Goal: Task Accomplishment & Management: Manage account settings

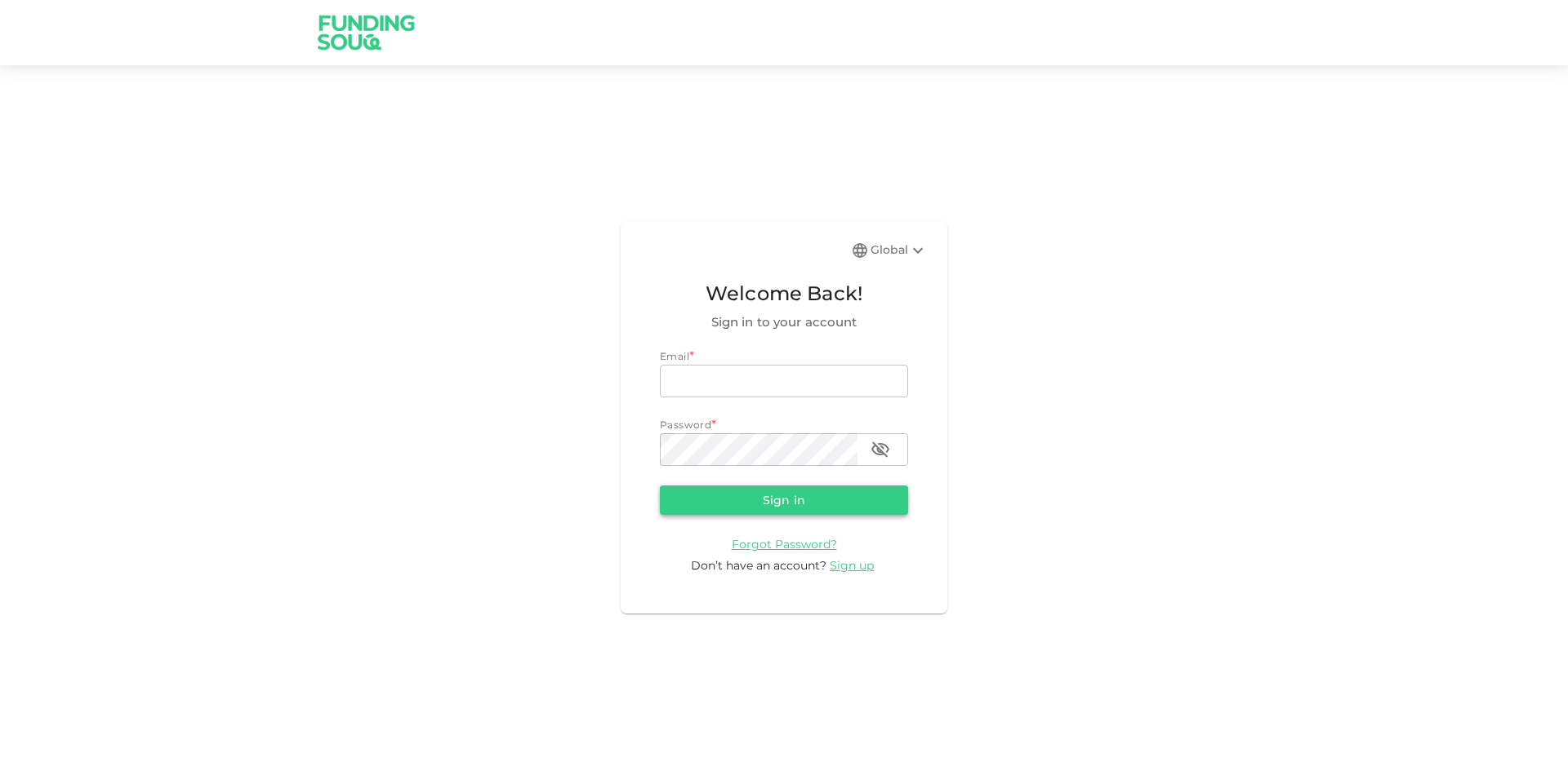
type input "aldumy@outlook.com"
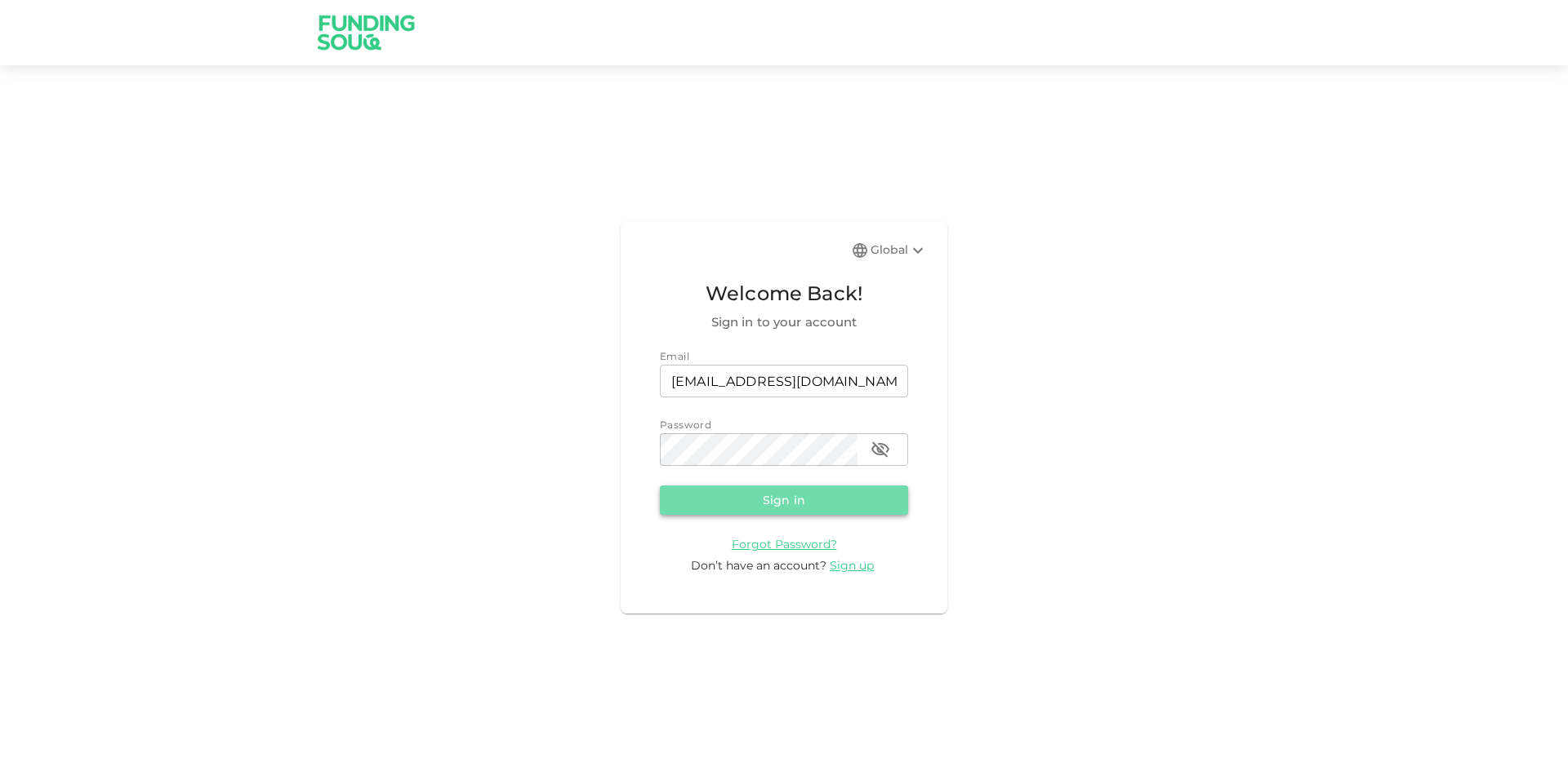
click at [786, 498] on button "Sign in" at bounding box center [784, 500] width 248 height 29
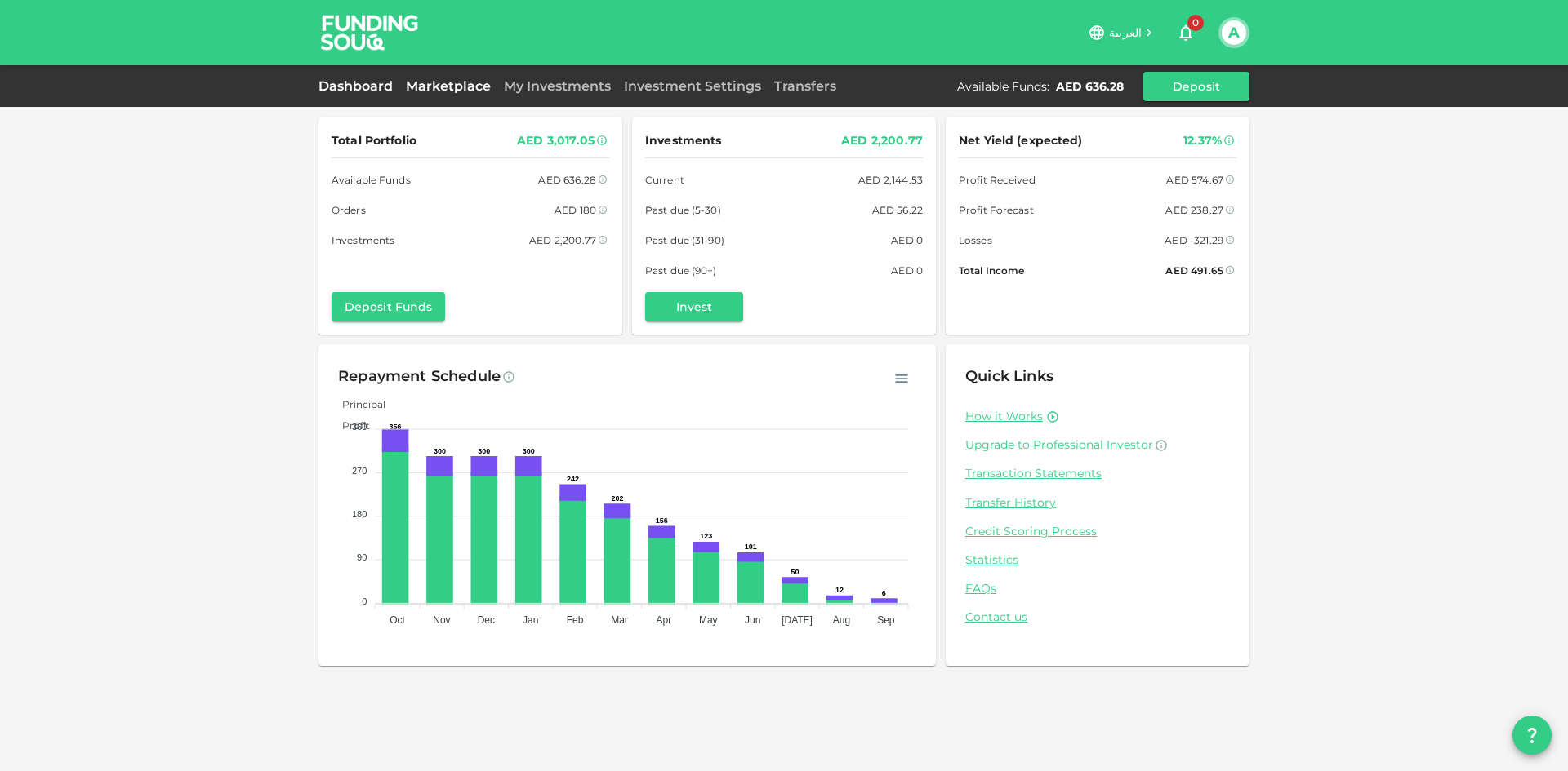
click at [451, 86] on link "Marketplace" at bounding box center [448, 86] width 98 height 15
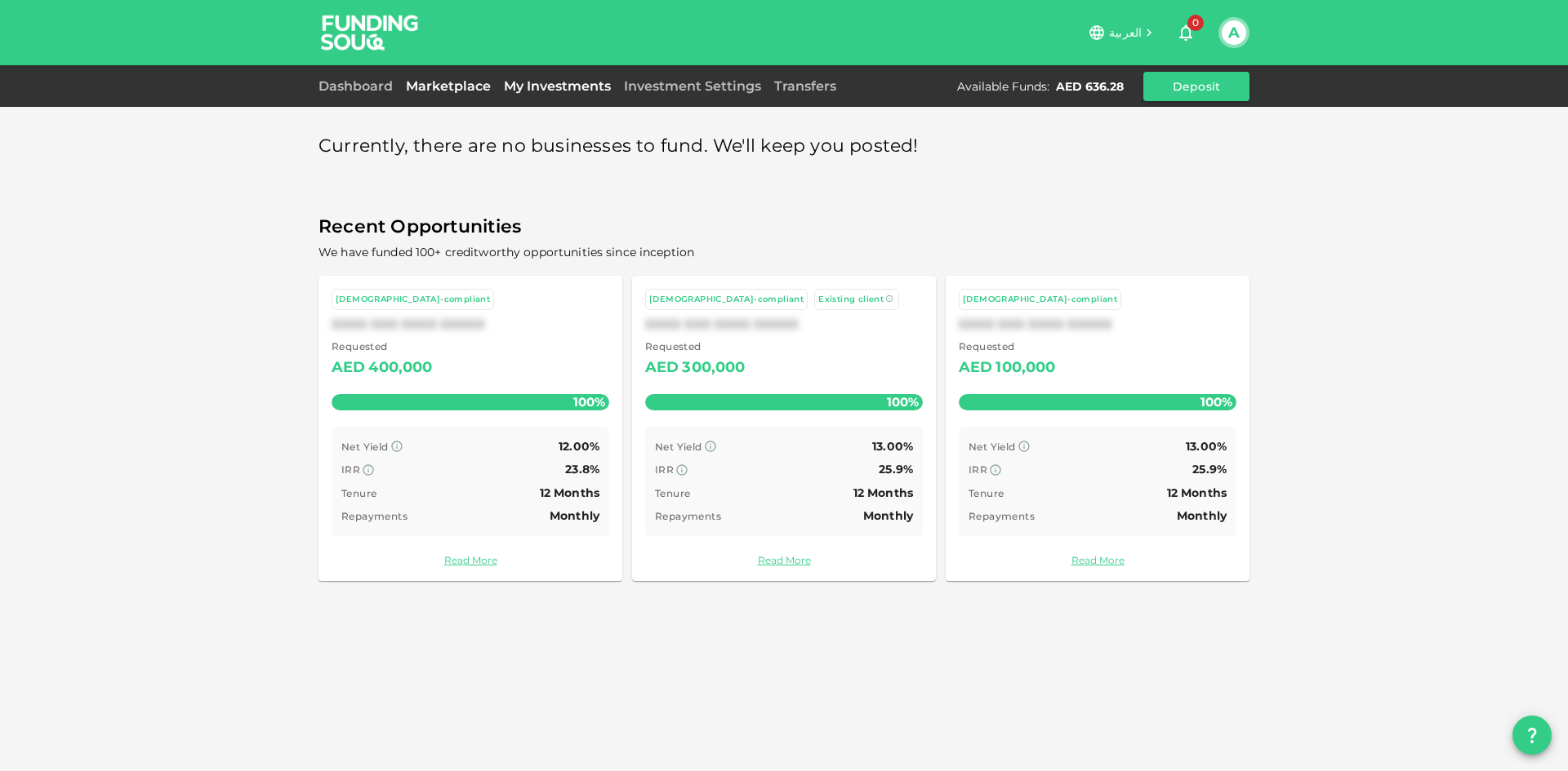
click at [562, 93] on link "My Investments" at bounding box center [557, 86] width 120 height 15
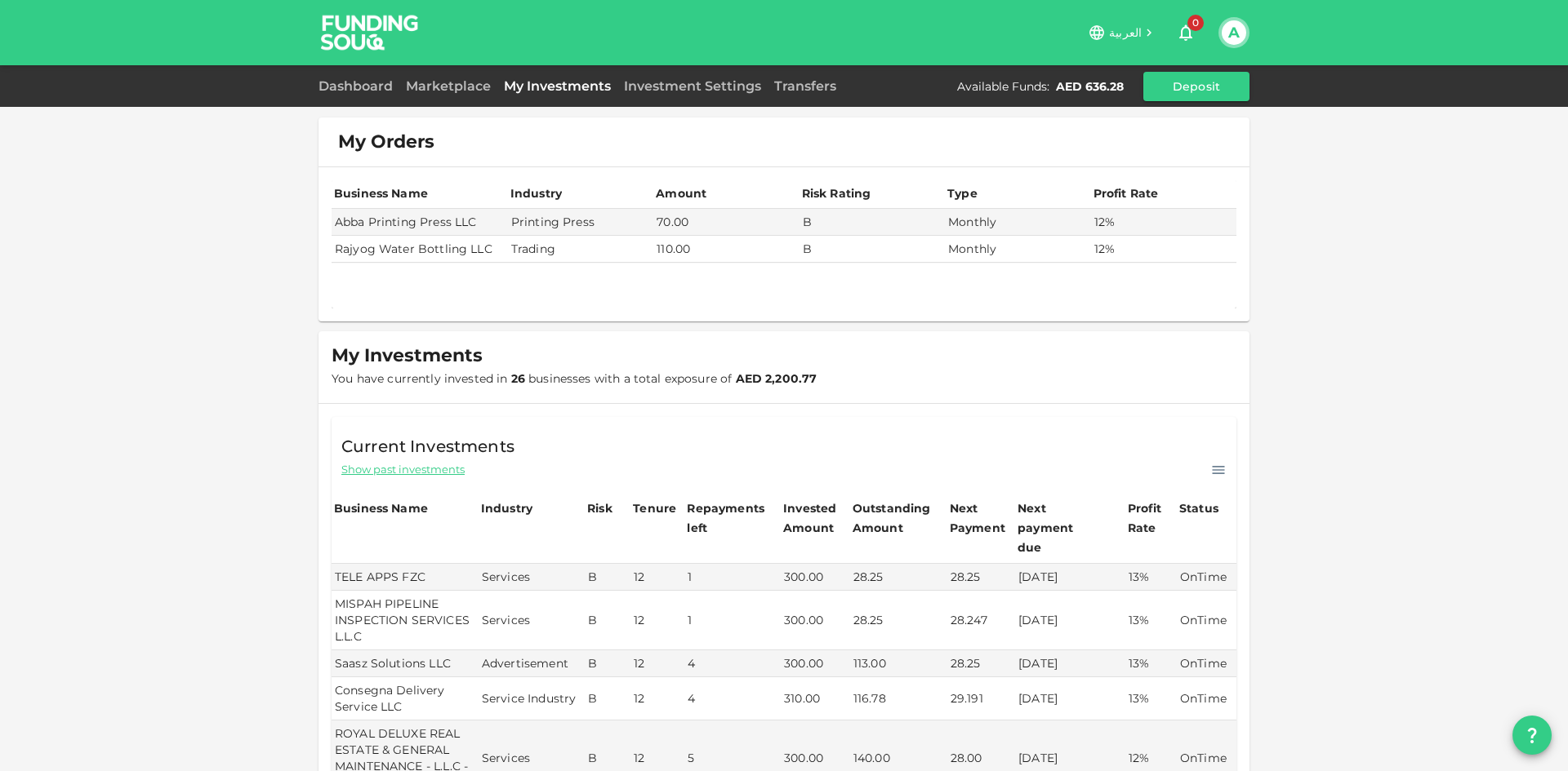
click at [388, 472] on span "Show past investments" at bounding box center [403, 470] width 123 height 15
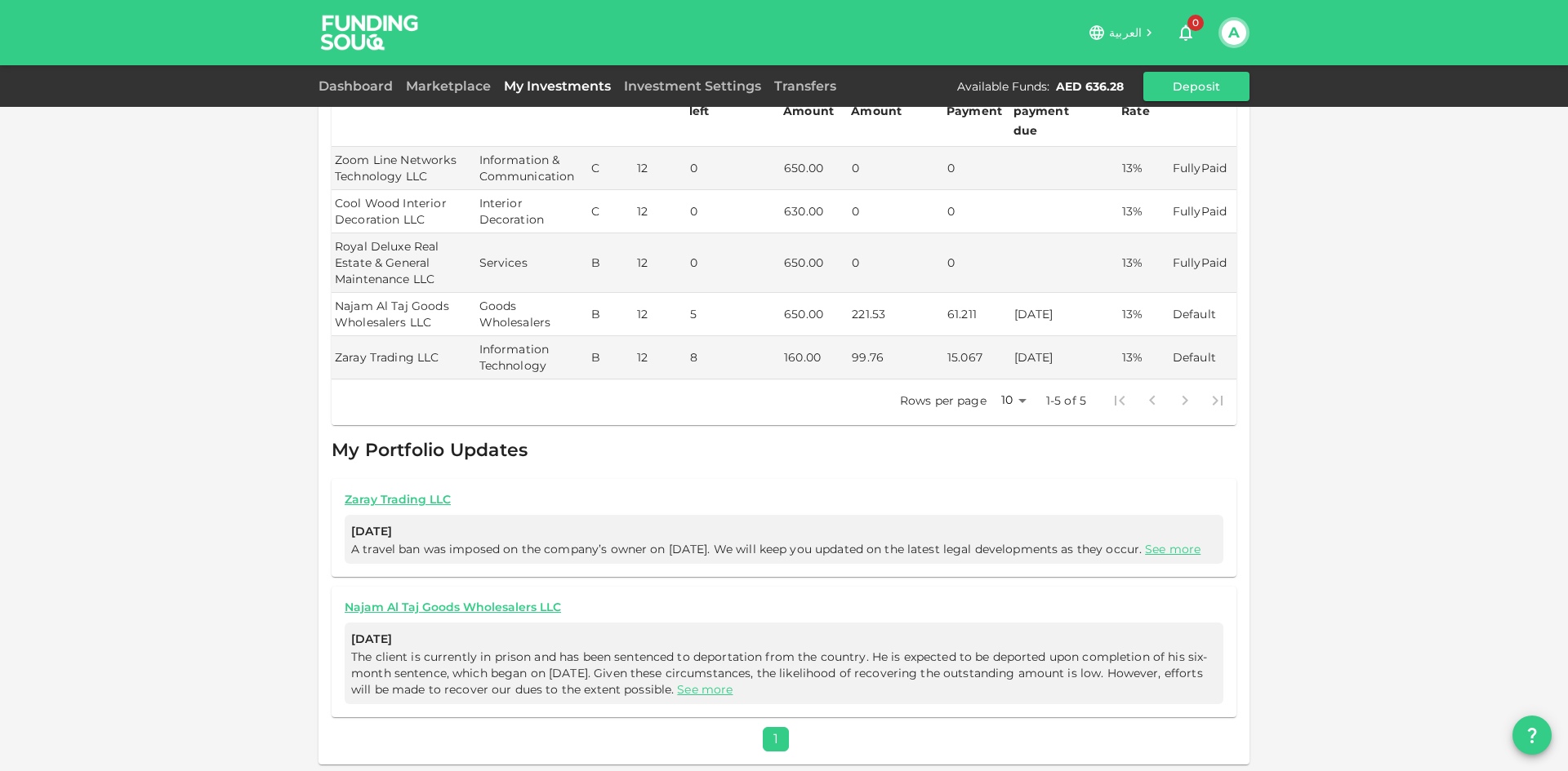
scroll to position [254, 0]
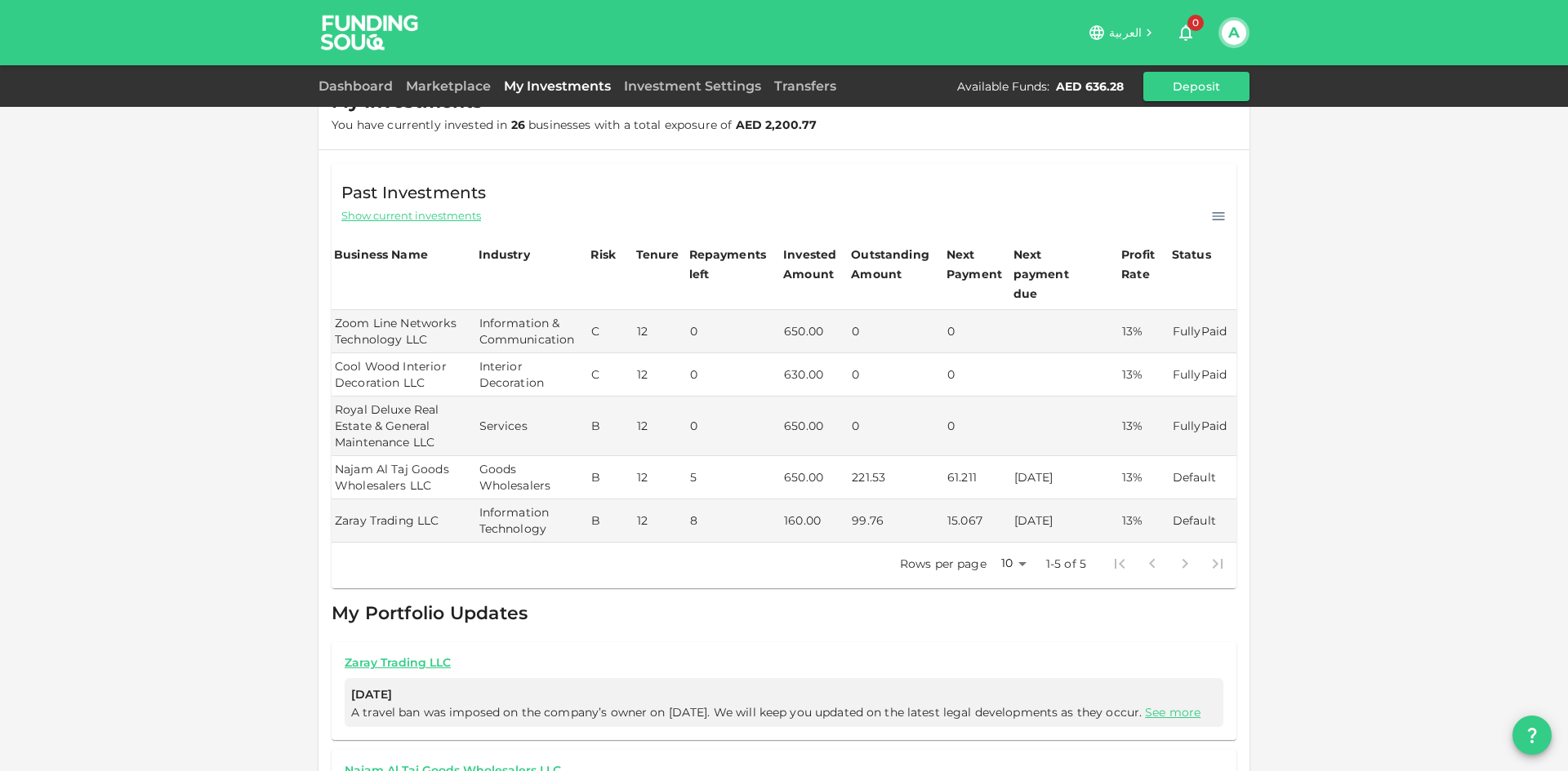
click at [423, 221] on span "Show current investments" at bounding box center [411, 216] width 139 height 15
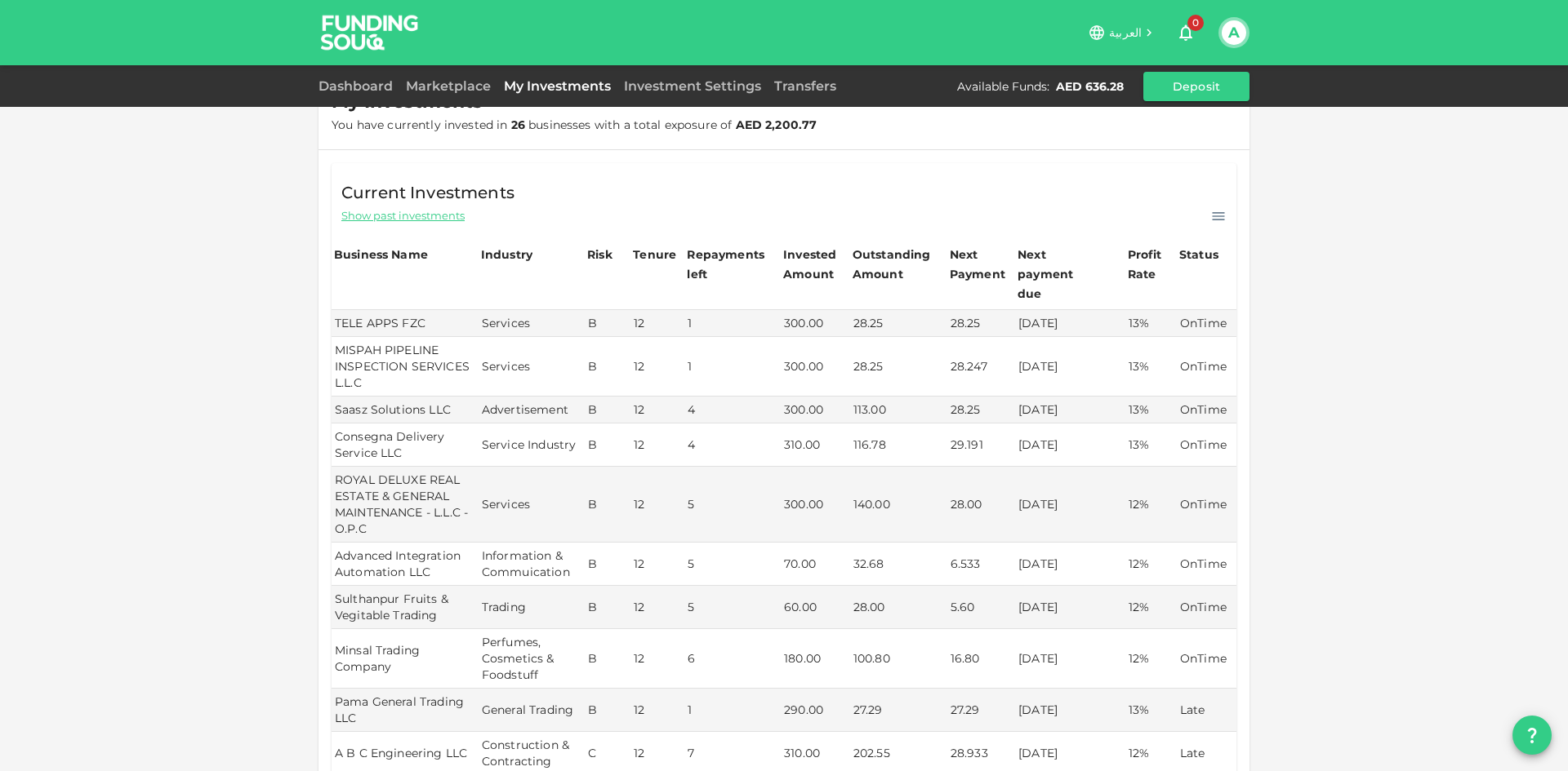
scroll to position [0, 0]
